Goal: Task Accomplishment & Management: Manage account settings

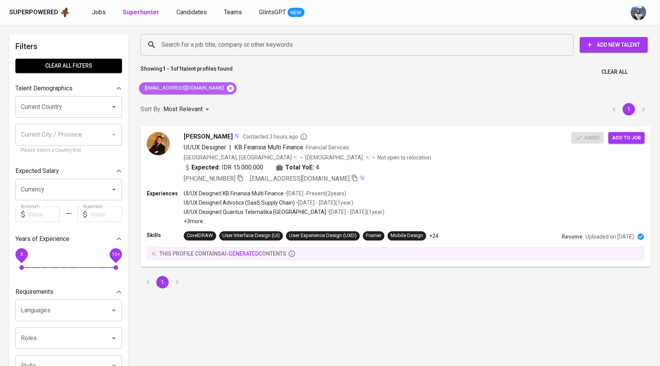
click at [229, 90] on icon at bounding box center [230, 88] width 7 height 7
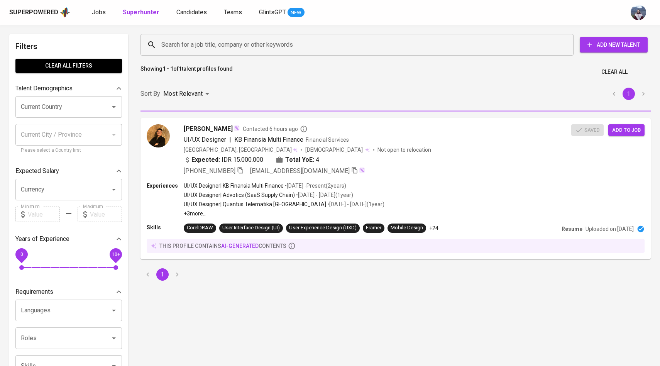
click at [237, 50] on input "Search for a job title, company or other keywords" at bounding box center [358, 44] width 399 height 15
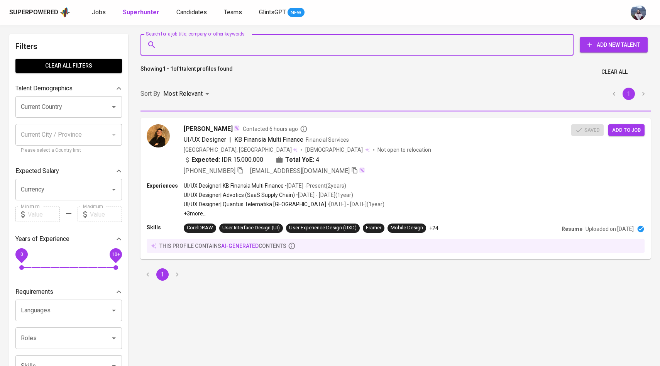
paste input "[PERSON_NAME][EMAIL_ADDRESS][DOMAIN_NAME]"
type input "[PERSON_NAME][EMAIL_ADDRESS][DOMAIN_NAME]"
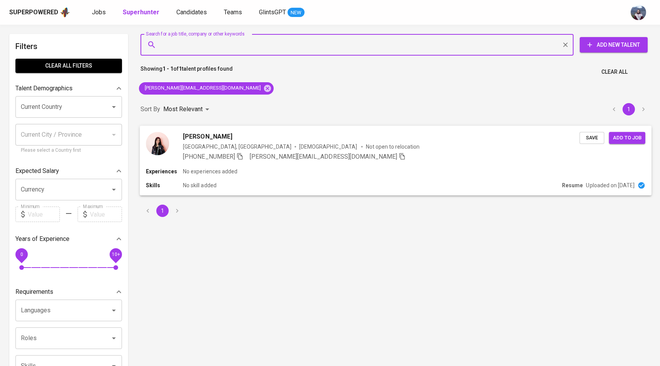
click at [155, 139] on img at bounding box center [157, 143] width 23 height 23
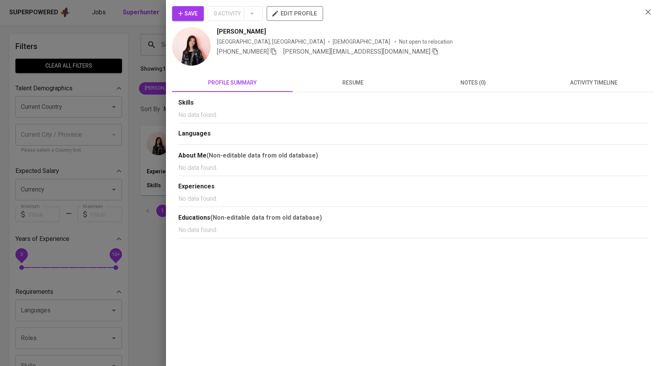
click at [567, 83] on span "activity timeline" at bounding box center [593, 83] width 111 height 10
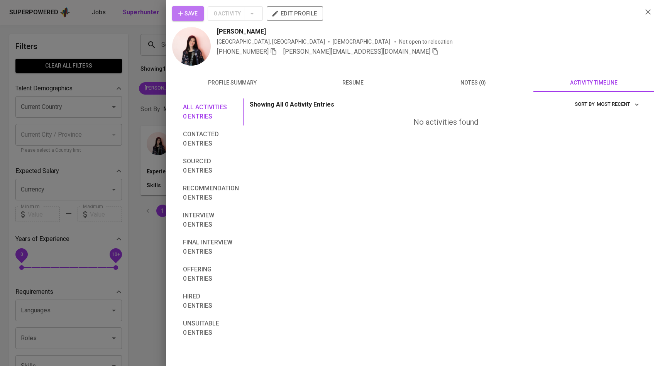
click at [192, 6] on button "Save" at bounding box center [188, 13] width 32 height 15
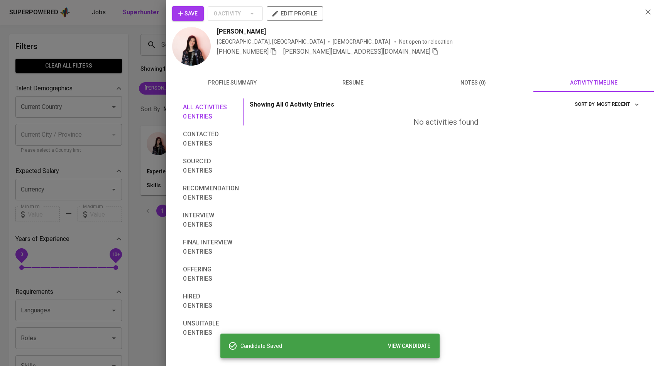
click at [154, 66] on div at bounding box center [330, 183] width 660 height 366
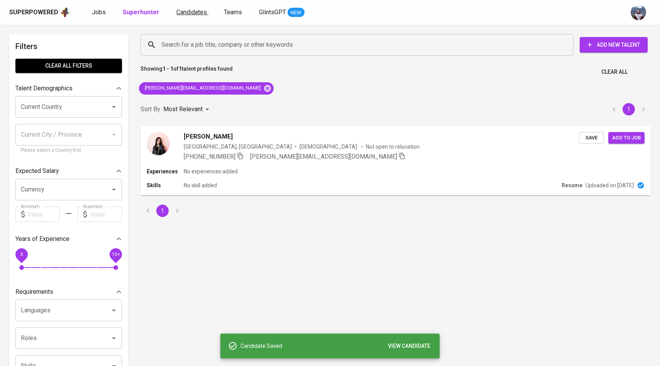
click at [196, 10] on span "Candidates" at bounding box center [191, 11] width 31 height 7
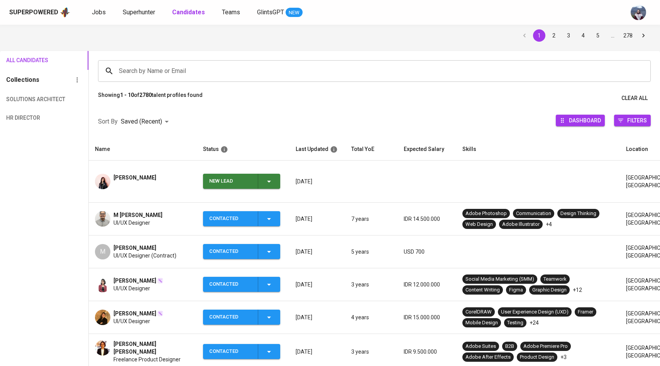
scroll to position [50, 0]
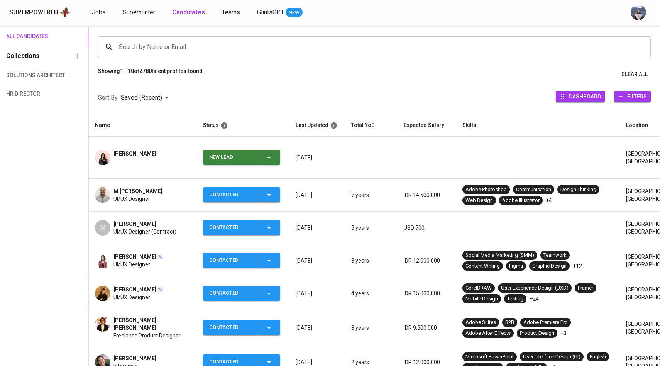
click at [276, 159] on span "New Lead" at bounding box center [241, 157] width 71 height 15
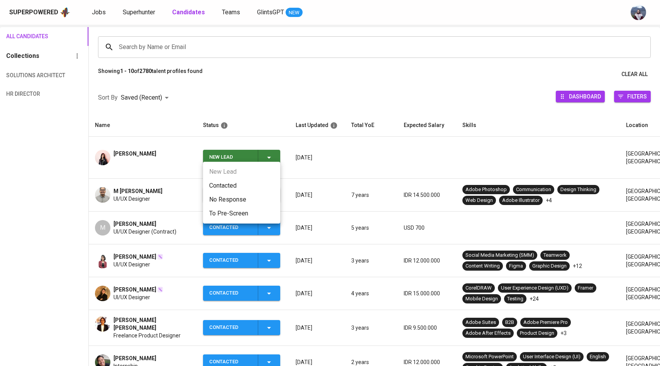
click at [229, 188] on li "Contacted" at bounding box center [241, 186] width 77 height 14
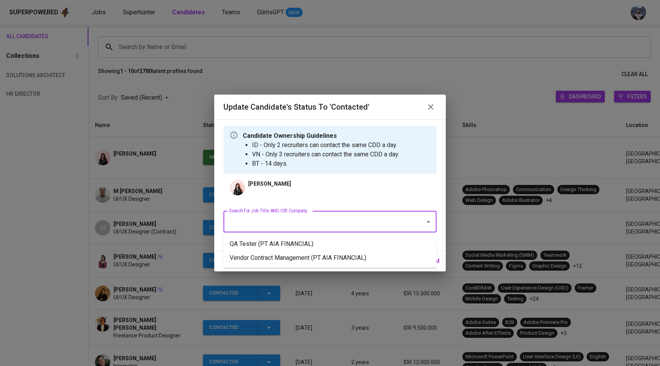
click at [275, 224] on input "Search for Job Title AND/OR Company" at bounding box center [319, 221] width 185 height 15
type input "t"
click at [307, 261] on li "Product Designer (Allied Container Group)" at bounding box center [330, 258] width 213 height 14
type input "product"
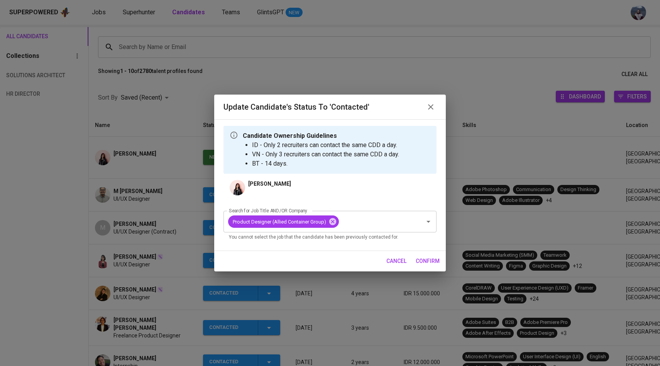
click at [425, 263] on span "confirm" at bounding box center [428, 261] width 24 height 10
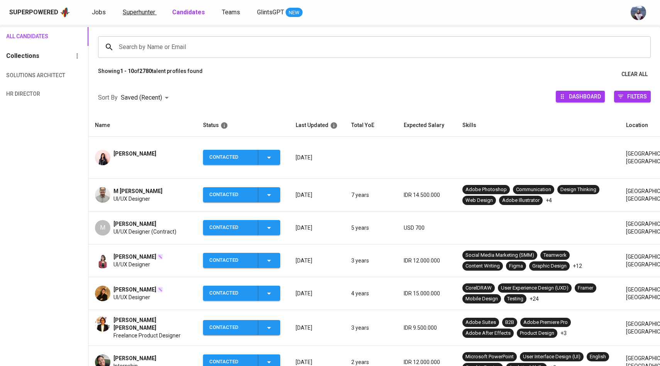
click at [146, 10] on span "Superhunter" at bounding box center [139, 11] width 32 height 7
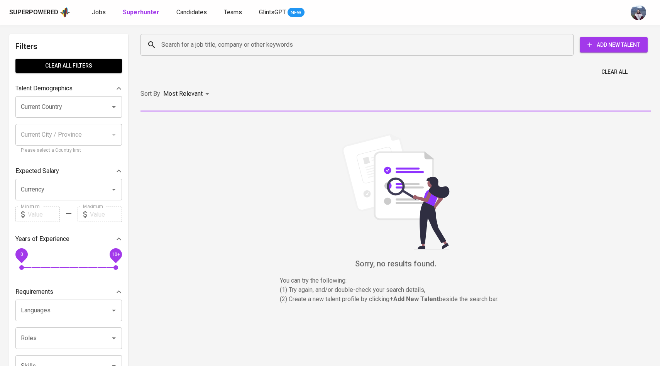
click at [171, 46] on input "Search for a job title, company or other keywords" at bounding box center [358, 44] width 399 height 15
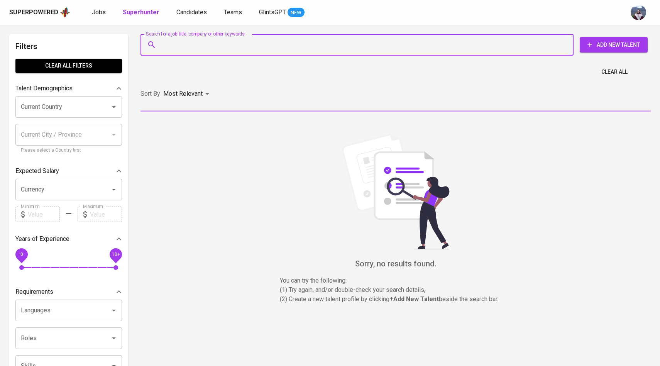
paste input "[EMAIL_ADDRESS][DOMAIN_NAME]"
type input "[EMAIL_ADDRESS][DOMAIN_NAME]"
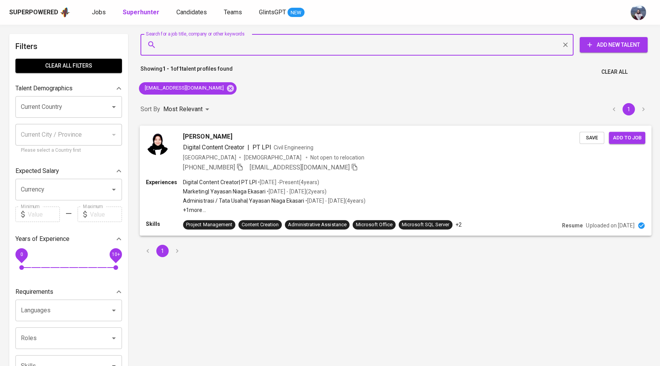
click at [165, 134] on img at bounding box center [157, 143] width 23 height 23
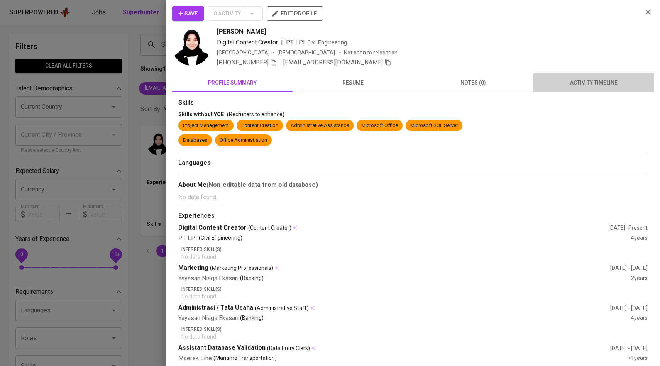
click at [602, 86] on span "activity timeline" at bounding box center [593, 83] width 111 height 10
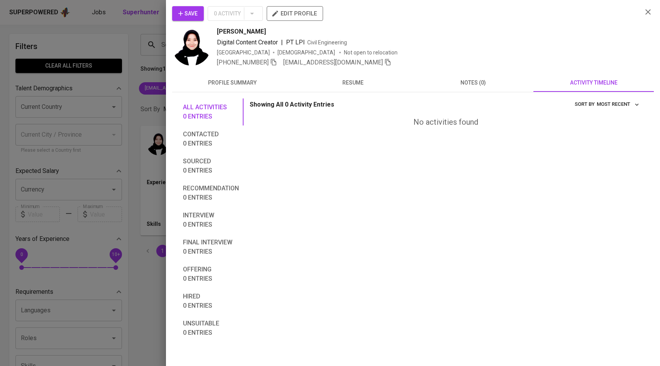
click at [197, 11] on span "Save" at bounding box center [187, 14] width 19 height 10
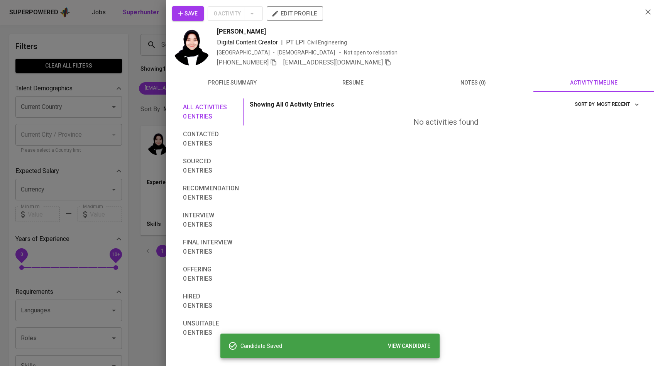
click at [136, 63] on div at bounding box center [330, 183] width 660 height 366
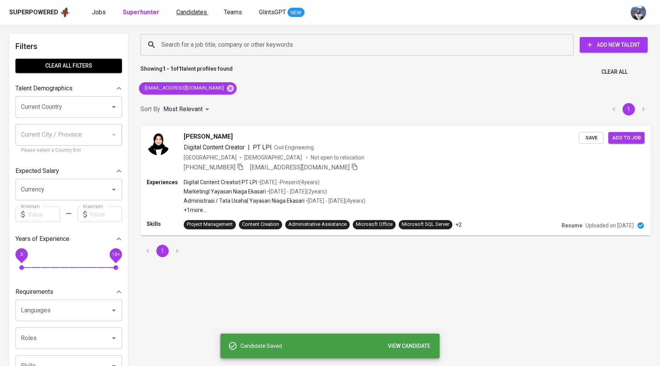
click at [187, 12] on span "Candidates" at bounding box center [191, 11] width 31 height 7
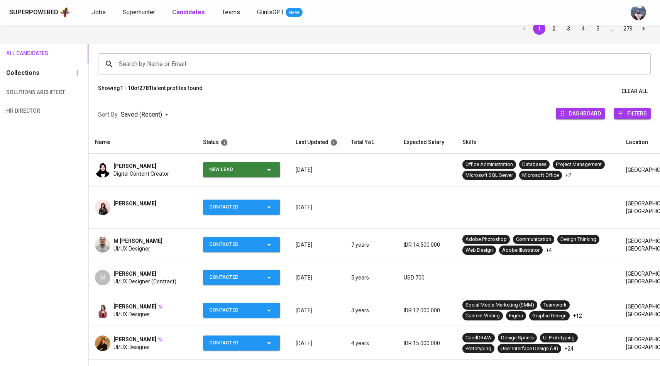
scroll to position [36, 0]
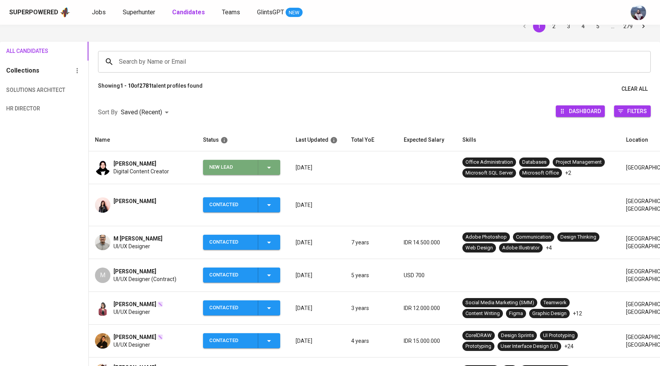
click at [273, 171] on icon "button" at bounding box center [269, 167] width 9 height 9
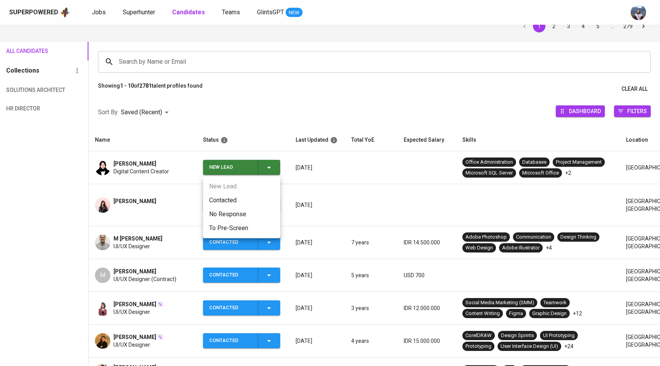
click at [237, 201] on li "Contacted" at bounding box center [241, 200] width 77 height 14
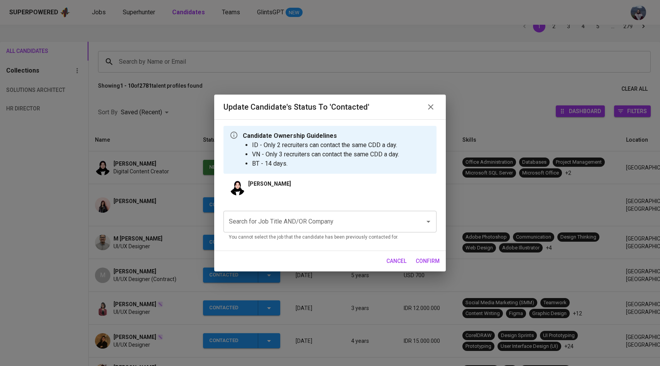
click at [309, 219] on input "Search for Job Title AND/OR Company" at bounding box center [319, 221] width 185 height 15
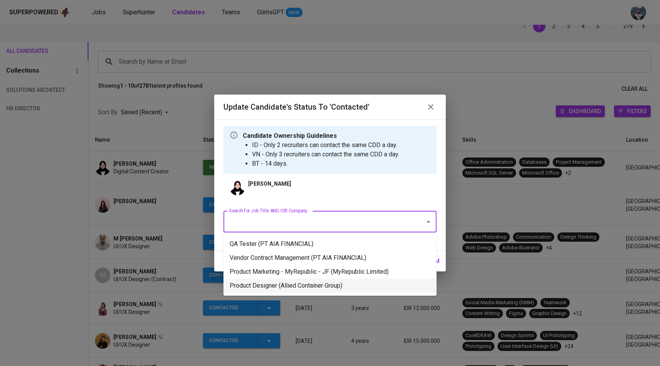
click at [315, 283] on li "Product Designer (Allied Container Group)" at bounding box center [330, 286] width 213 height 14
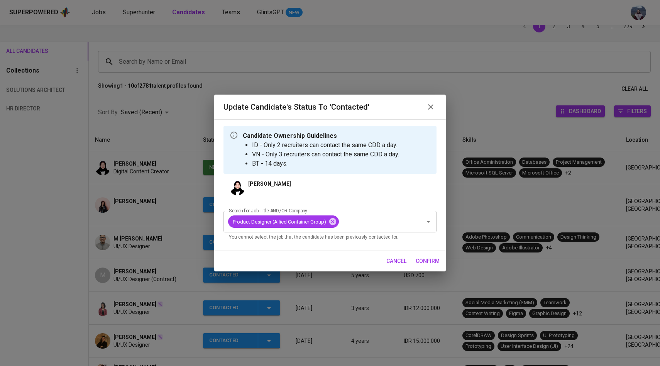
click at [432, 263] on span "confirm" at bounding box center [428, 261] width 24 height 10
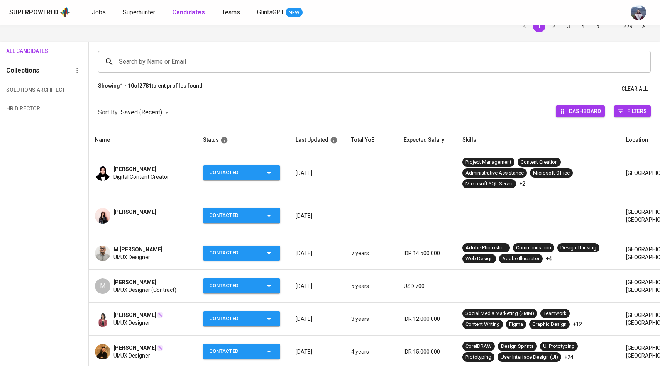
click at [145, 10] on span "Superhunter" at bounding box center [139, 11] width 32 height 7
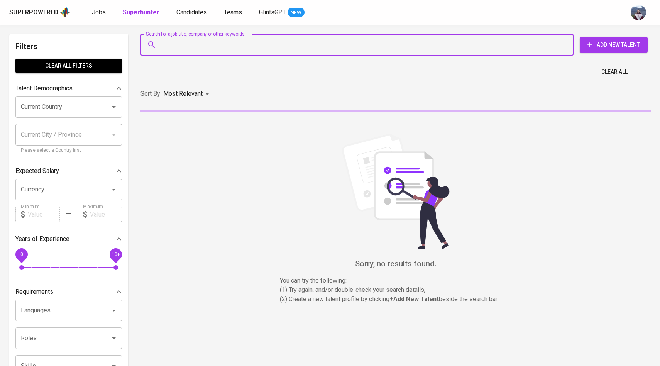
click at [168, 44] on input "Search for a job title, company or other keywords" at bounding box center [358, 44] width 399 height 15
paste input "[EMAIL_ADDRESS][DOMAIN_NAME]"
type input "[EMAIL_ADDRESS][DOMAIN_NAME]"
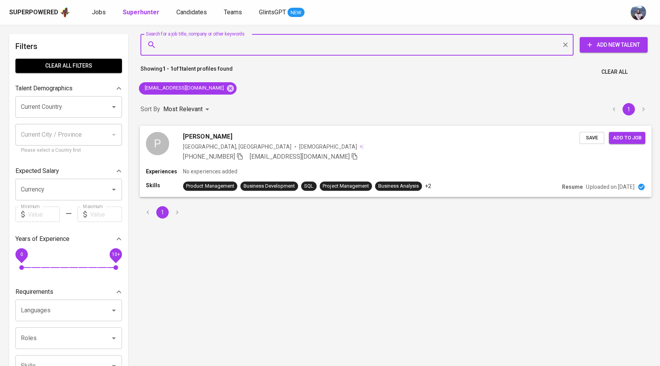
click at [164, 140] on div "P" at bounding box center [157, 143] width 23 height 23
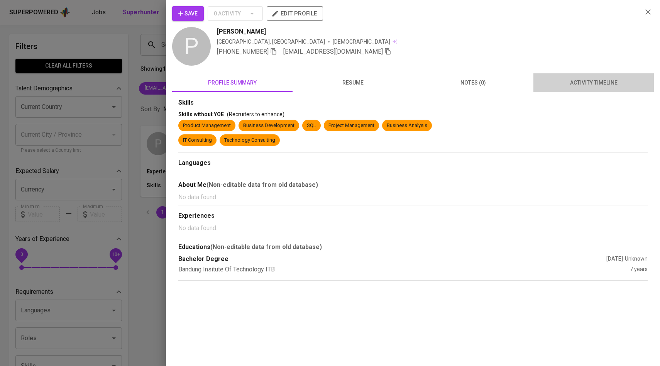
click at [603, 84] on span "activity timeline" at bounding box center [593, 83] width 111 height 10
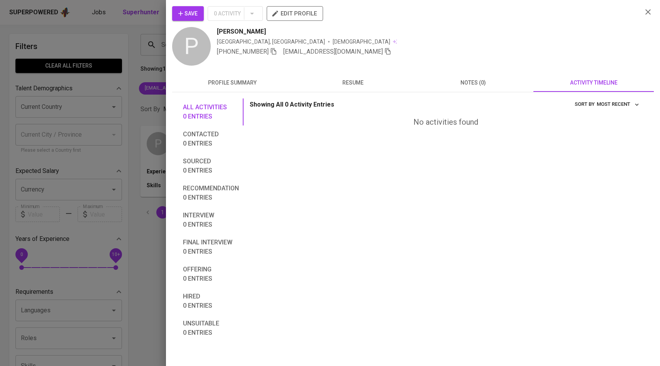
click at [204, 15] on button "Save" at bounding box center [188, 13] width 32 height 15
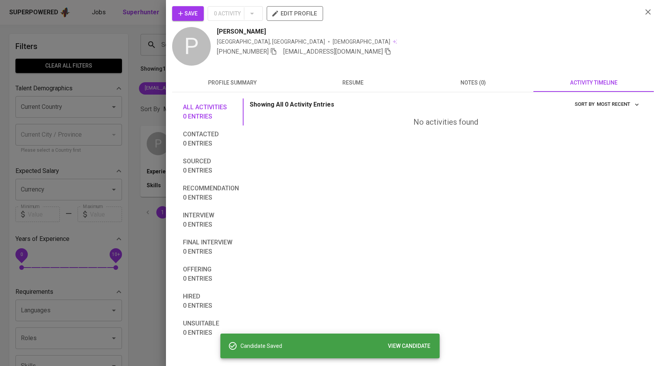
click at [119, 105] on div at bounding box center [330, 183] width 660 height 366
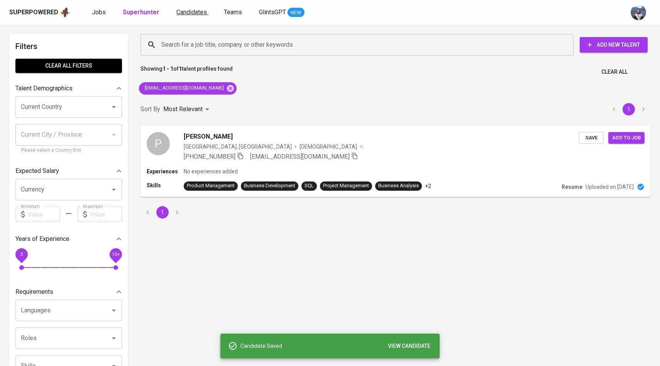
click at [187, 11] on span "Candidates" at bounding box center [191, 11] width 31 height 7
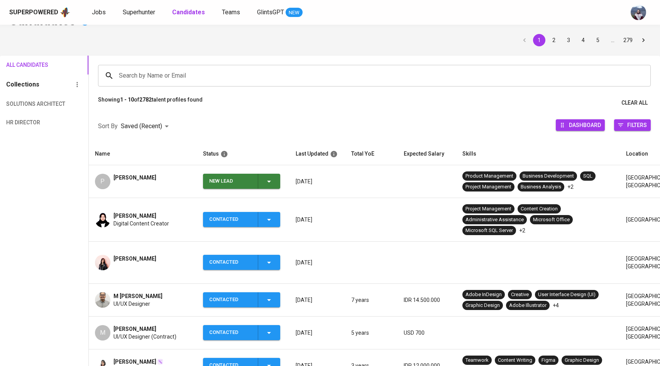
scroll to position [27, 0]
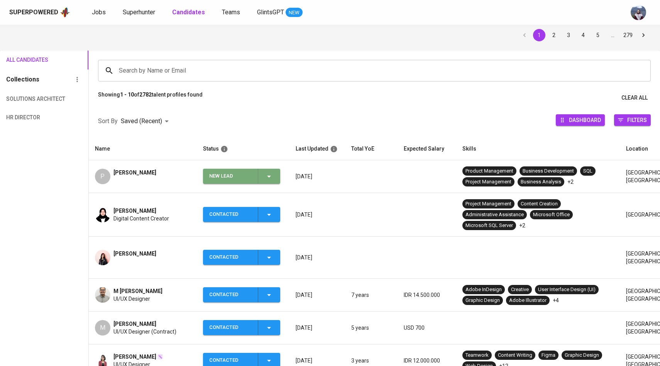
click at [273, 182] on div "New Lead" at bounding box center [241, 176] width 64 height 15
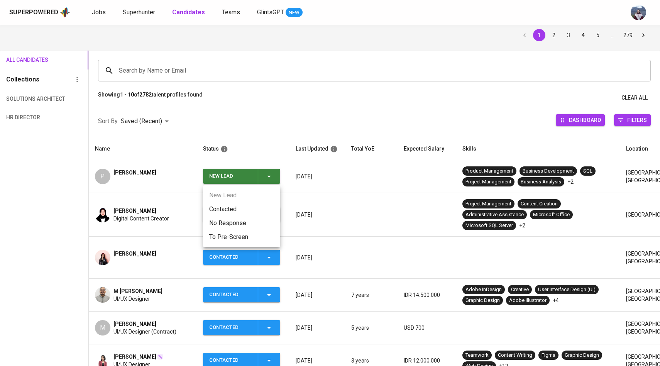
click at [236, 213] on li "Contacted" at bounding box center [241, 209] width 77 height 14
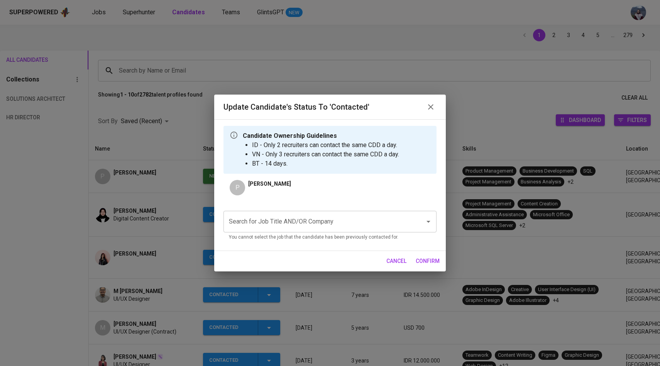
click at [276, 229] on input "Search for Job Title AND/OR Company" at bounding box center [319, 221] width 185 height 15
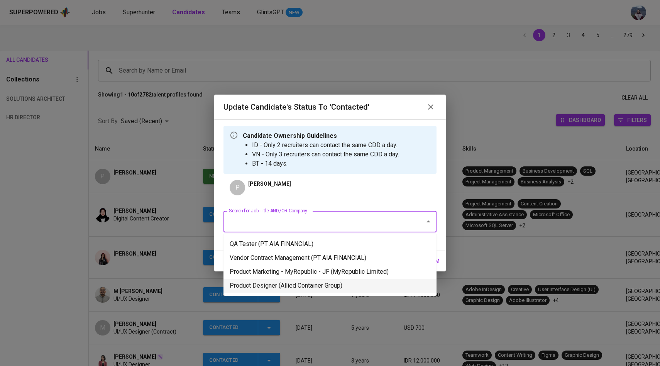
click at [298, 283] on li "Product Designer (Allied Container Group)" at bounding box center [330, 286] width 213 height 14
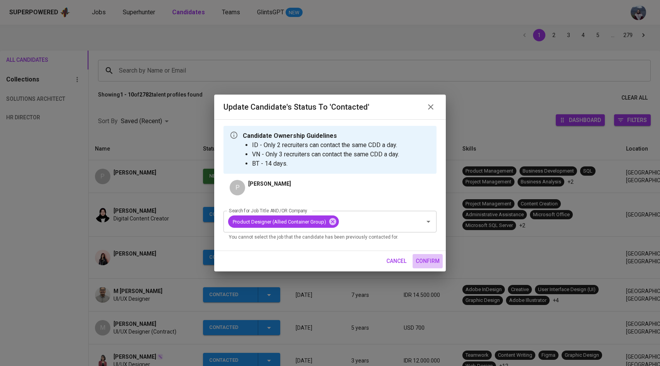
click at [421, 261] on span "confirm" at bounding box center [428, 261] width 24 height 10
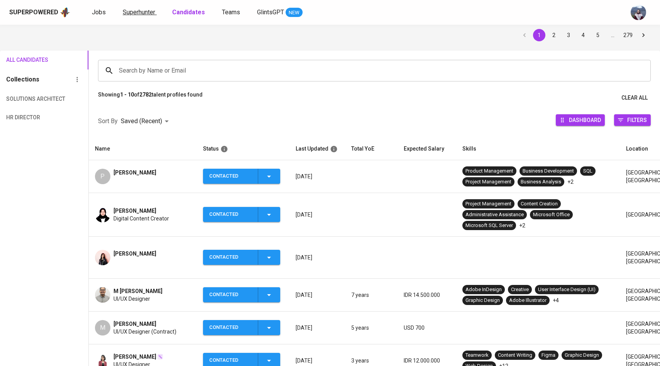
click at [145, 14] on span "Superhunter" at bounding box center [139, 11] width 32 height 7
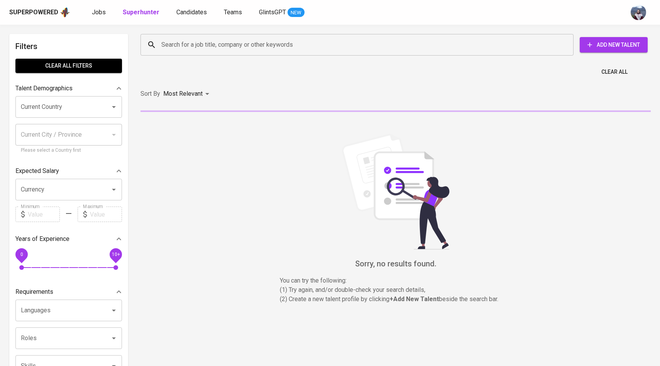
click at [171, 46] on input "Search for a job title, company or other keywords" at bounding box center [358, 44] width 399 height 15
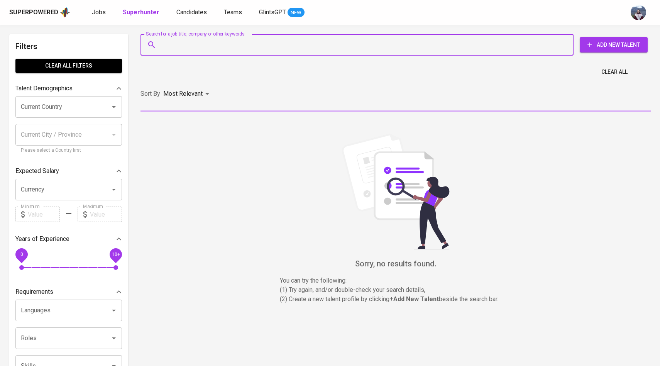
paste input "[EMAIL_ADDRESS][DOMAIN_NAME]"
type input "[EMAIL_ADDRESS][DOMAIN_NAME]"
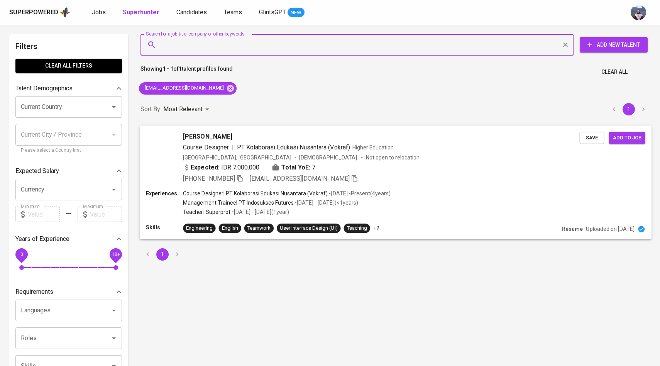
click at [166, 142] on img at bounding box center [157, 143] width 23 height 23
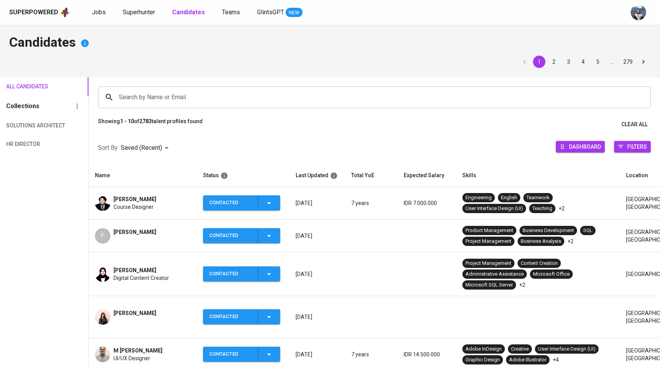
scroll to position [27, 0]
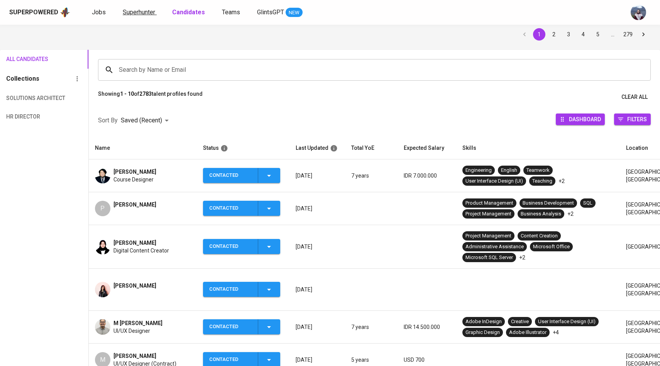
click at [144, 16] on link "Superhunter" at bounding box center [140, 13] width 34 height 10
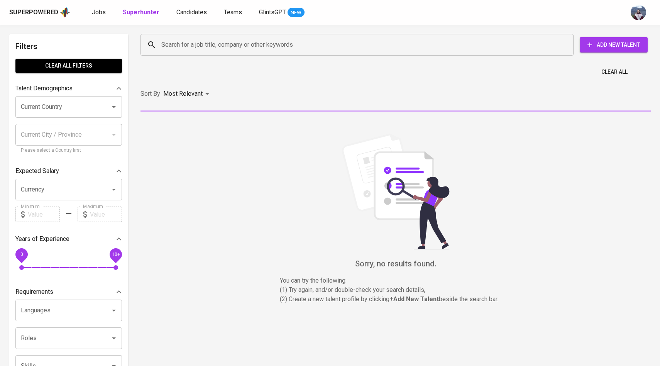
click at [173, 40] on input "Search for a job title, company or other keywords" at bounding box center [358, 44] width 399 height 15
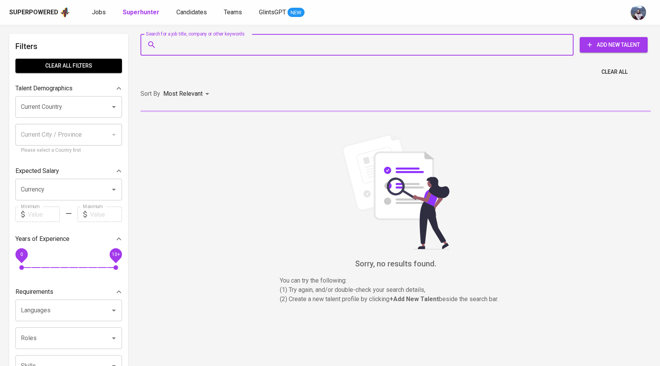
paste input "ianstithaprajna@gmail.com"
type input "ianstithaprajna@gmail.com"
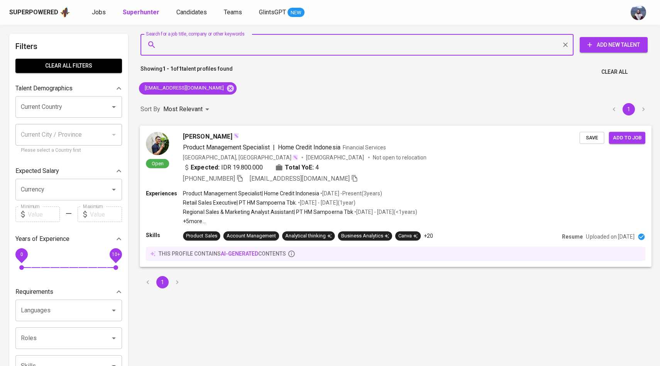
click at [166, 143] on img at bounding box center [157, 143] width 23 height 23
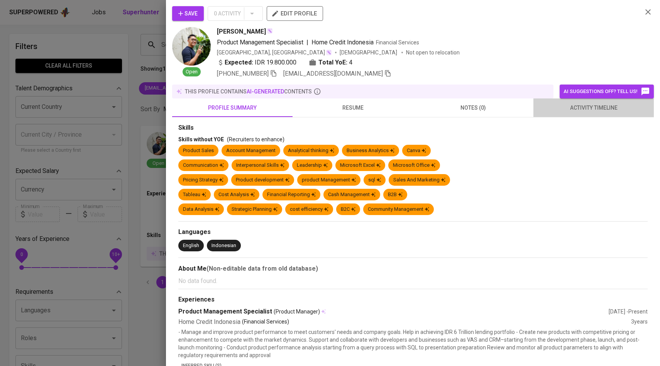
click at [583, 110] on span "activity timeline" at bounding box center [593, 108] width 111 height 10
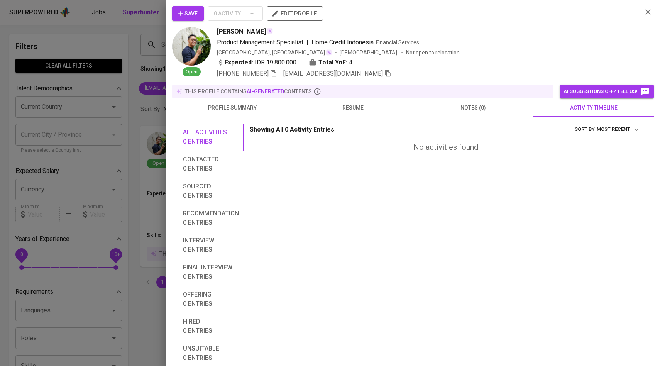
click at [200, 12] on button "Save" at bounding box center [188, 13] width 32 height 15
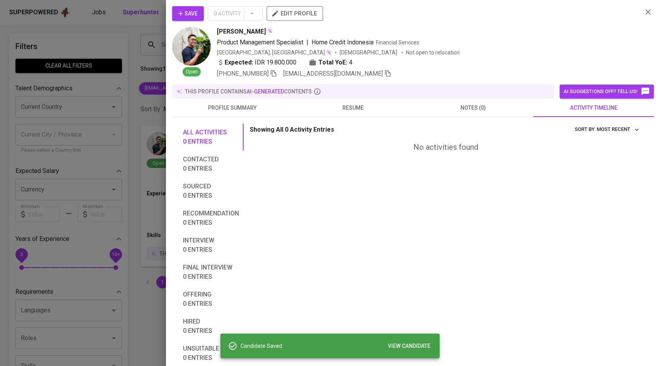
click at [131, 78] on div at bounding box center [330, 183] width 660 height 366
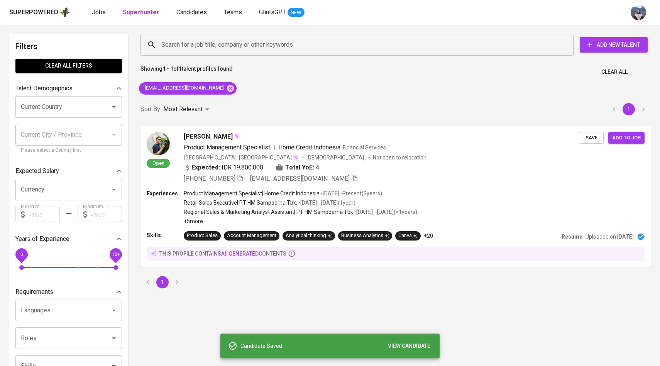
click at [196, 14] on span "Candidates" at bounding box center [191, 11] width 31 height 7
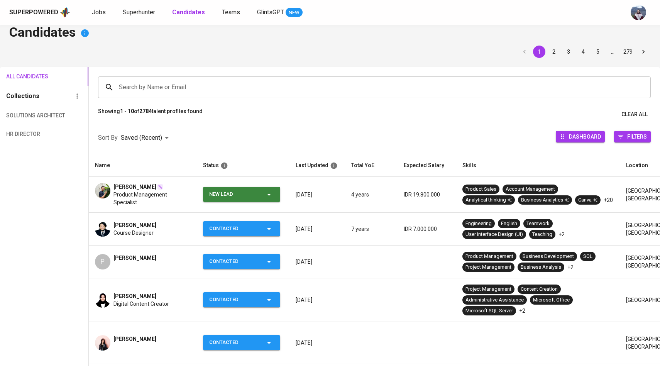
scroll to position [13, 0]
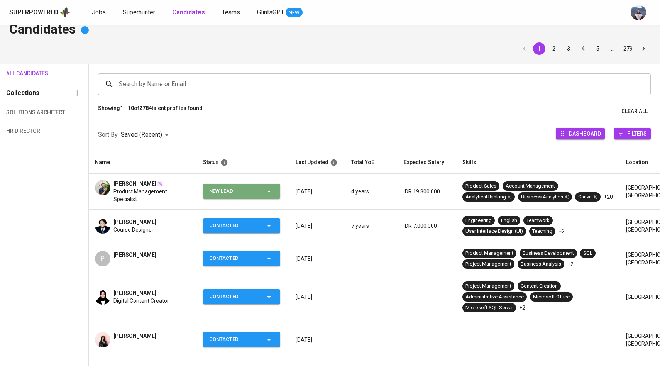
click at [266, 192] on icon "button" at bounding box center [269, 191] width 9 height 9
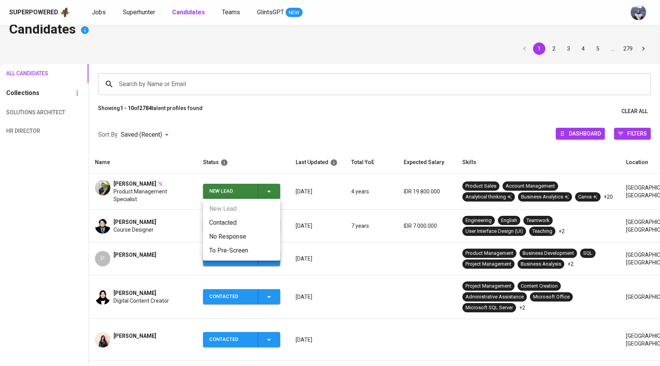
click at [240, 216] on li "Contacted" at bounding box center [241, 223] width 77 height 14
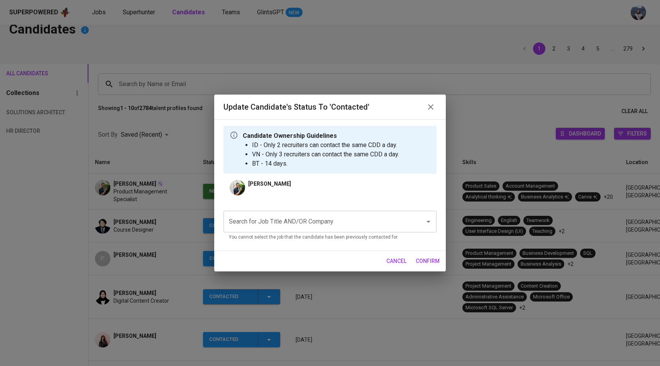
click at [251, 225] on input "Search for Job Title AND/OR Company" at bounding box center [319, 221] width 185 height 15
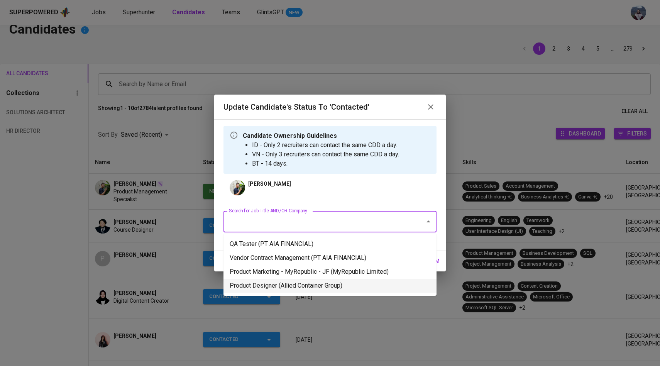
click at [280, 279] on li "Product Designer (Allied Container Group)" at bounding box center [330, 286] width 213 height 14
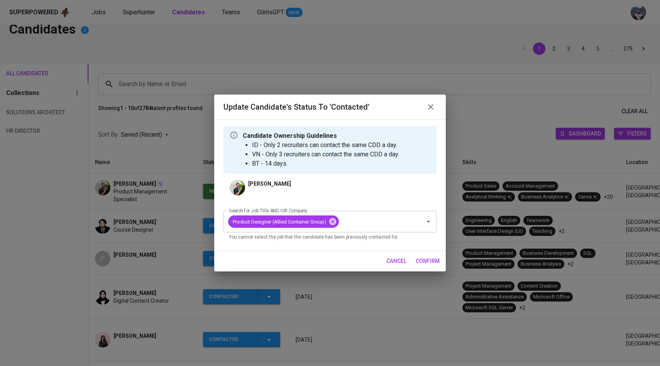
click at [423, 263] on span "confirm" at bounding box center [428, 261] width 24 height 10
